Goal: Navigation & Orientation: Find specific page/section

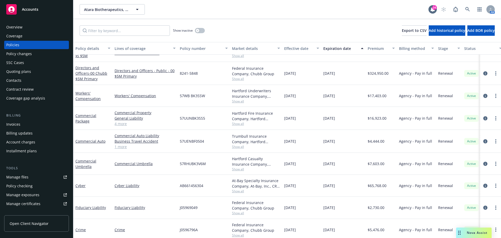
scroll to position [235, 0]
